Goal: Task Accomplishment & Management: Complete application form

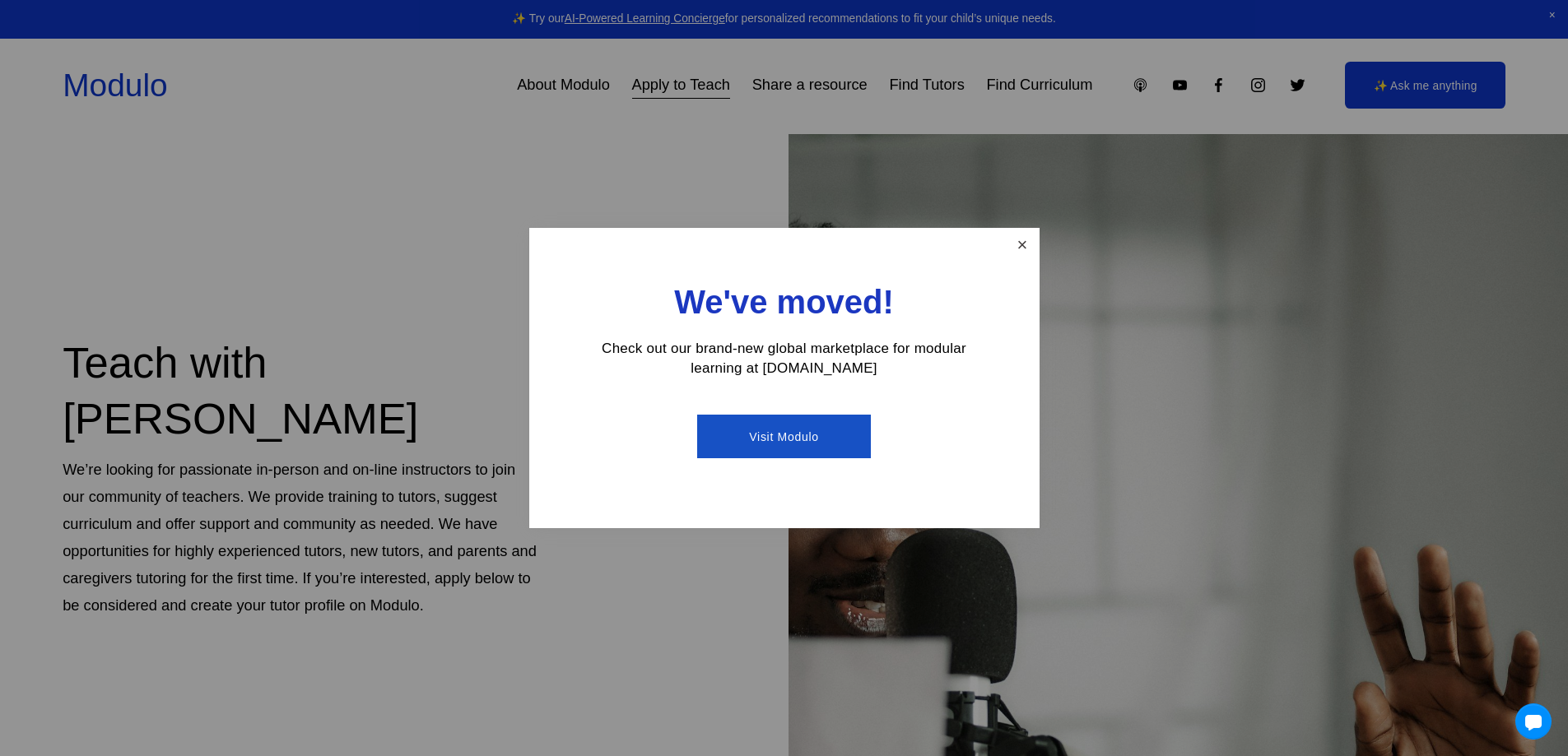
click at [1027, 248] on link "Close" at bounding box center [1021, 245] width 29 height 29
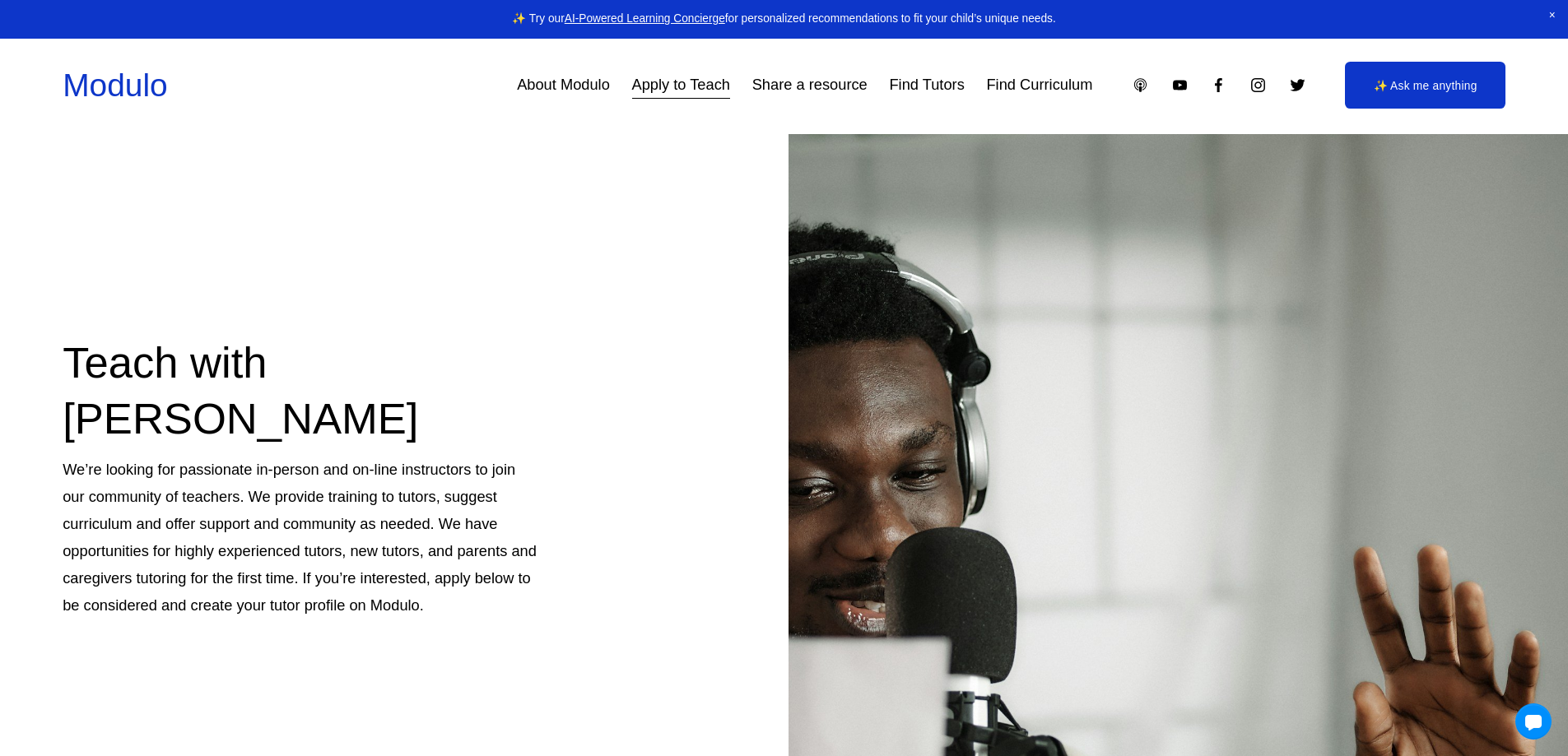
click at [689, 93] on link "Apply to Teach" at bounding box center [681, 85] width 98 height 30
click at [663, 89] on link "Apply to Teach" at bounding box center [681, 85] width 98 height 30
click at [912, 80] on link "Find Tutors" at bounding box center [927, 85] width 75 height 30
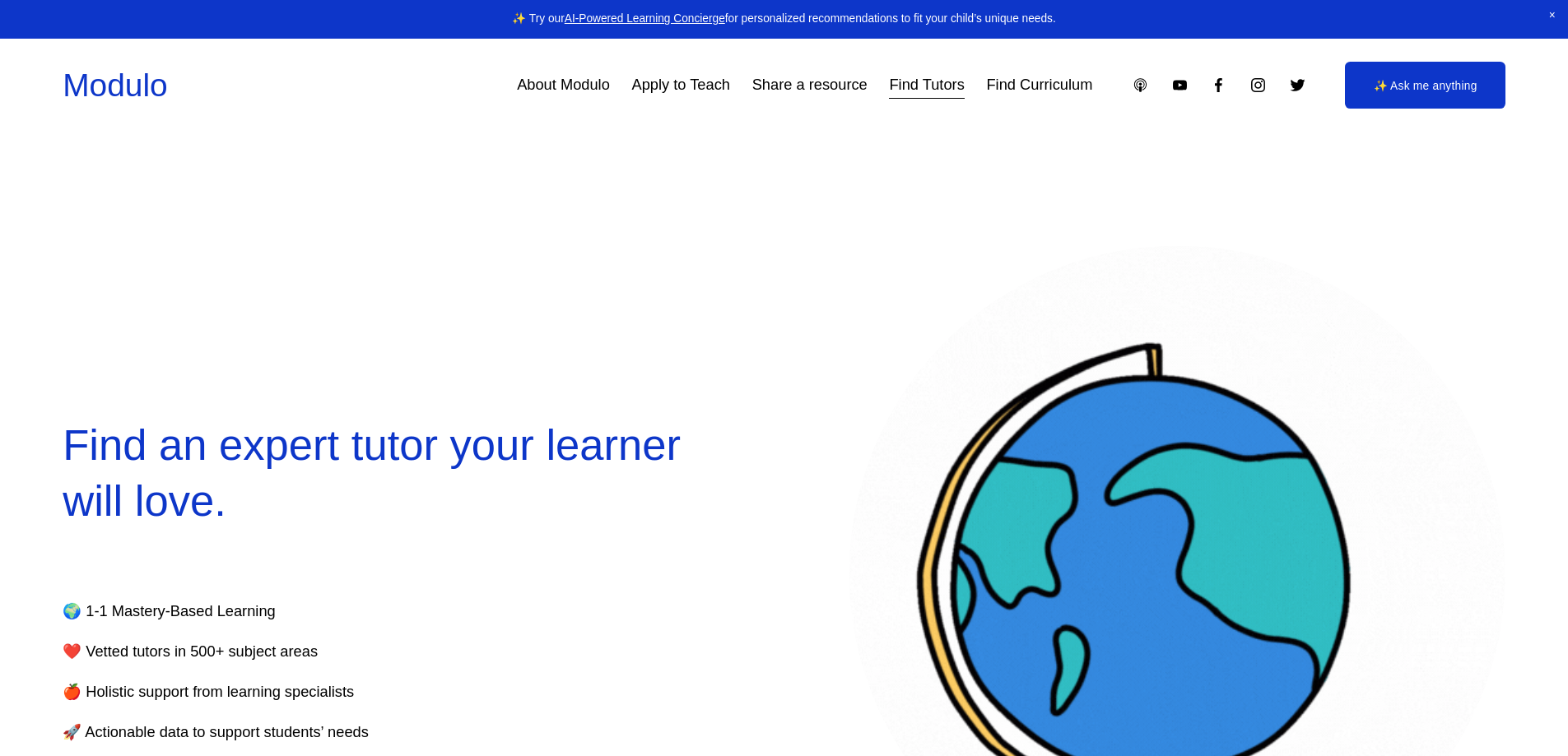
select select "**"
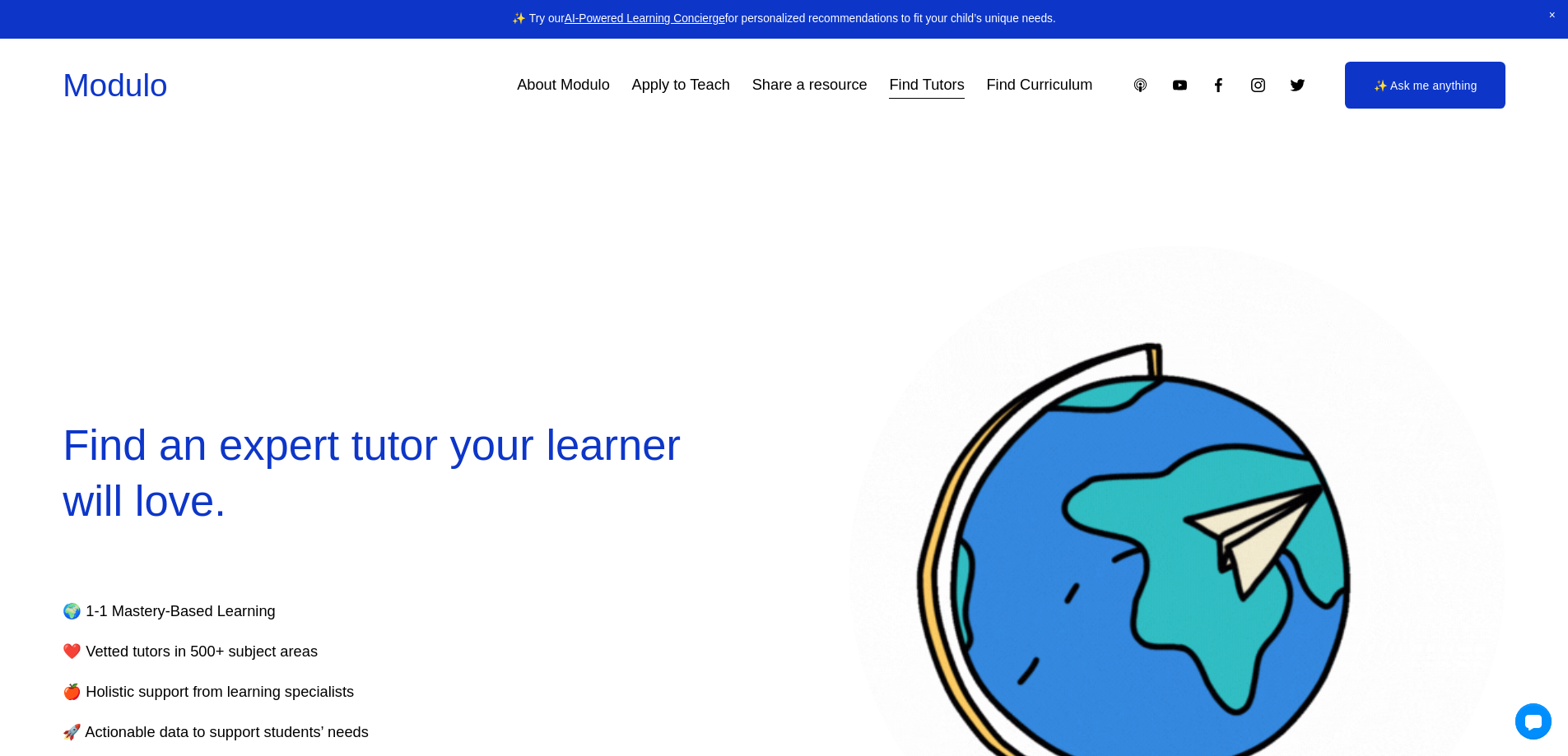
click at [700, 91] on link "Apply to Teach" at bounding box center [681, 85] width 98 height 30
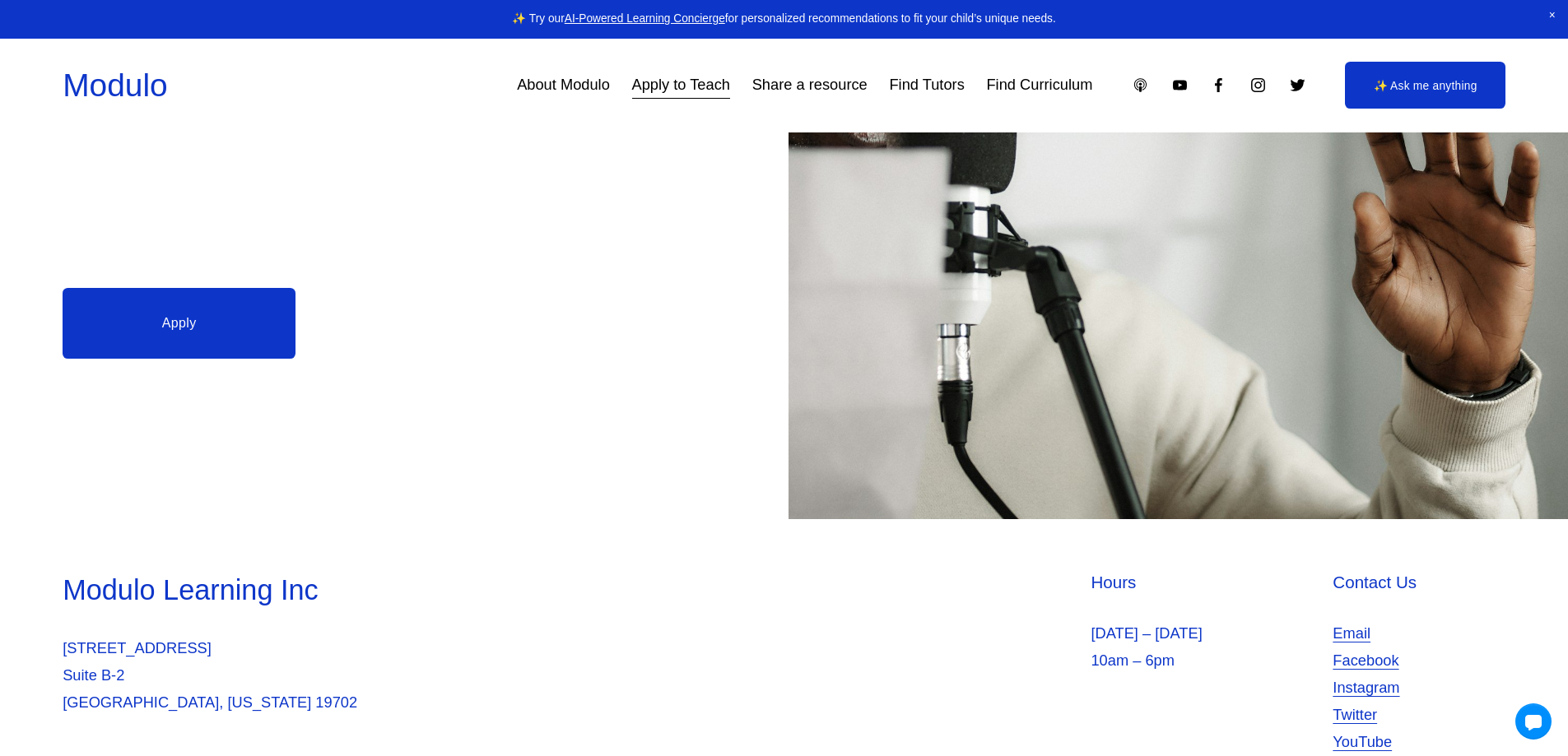
scroll to position [139, 0]
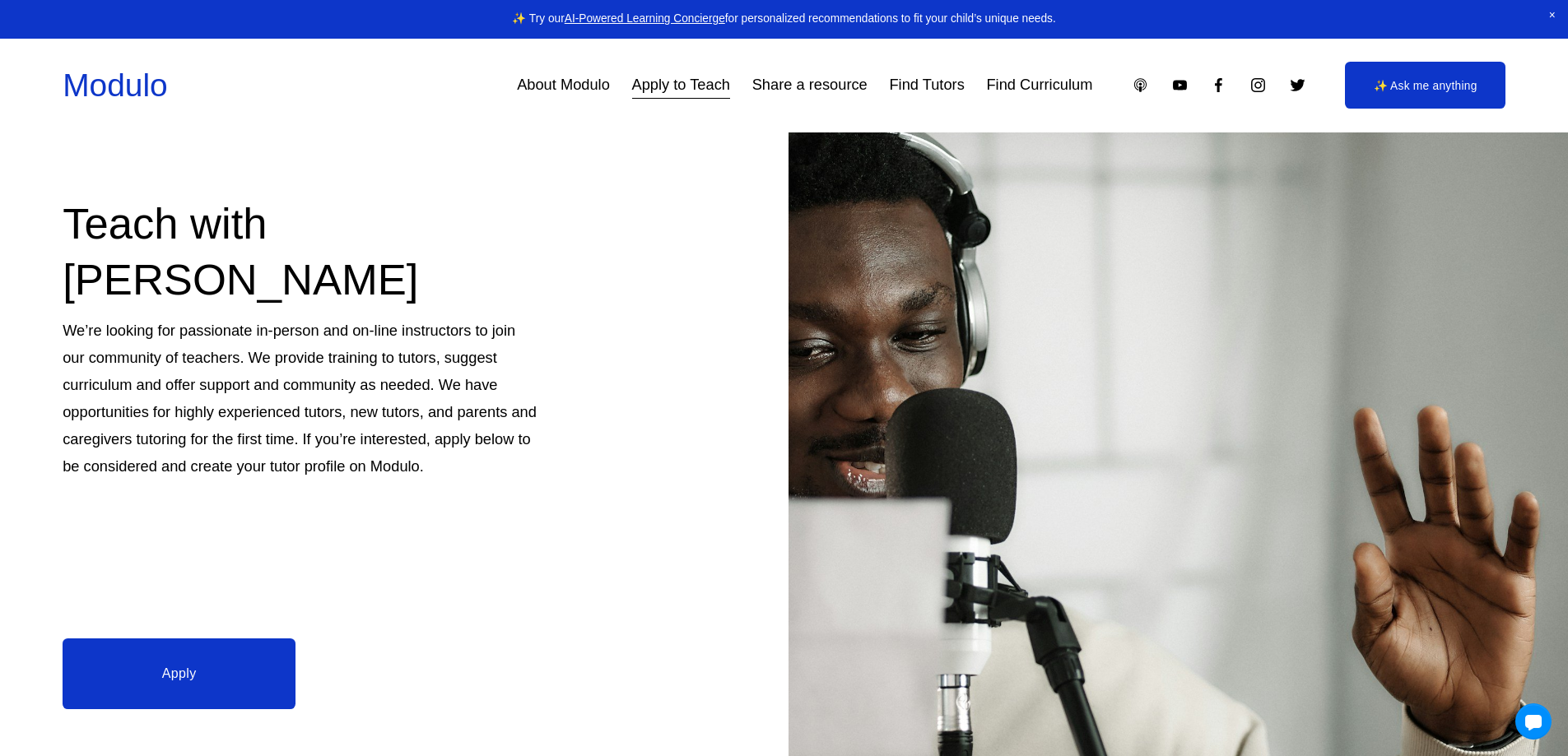
click at [165, 694] on link "Apply" at bounding box center [179, 673] width 233 height 70
